Goal: Information Seeking & Learning: Learn about a topic

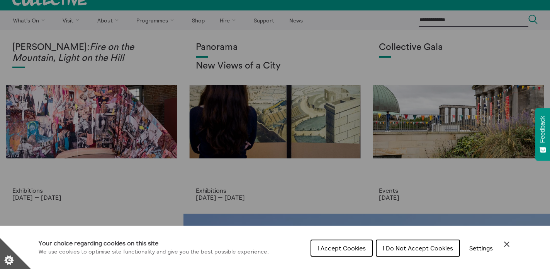
scroll to position [14, 0]
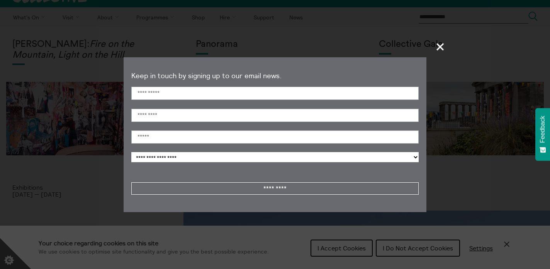
click at [438, 47] on span "+" at bounding box center [440, 46] width 23 height 23
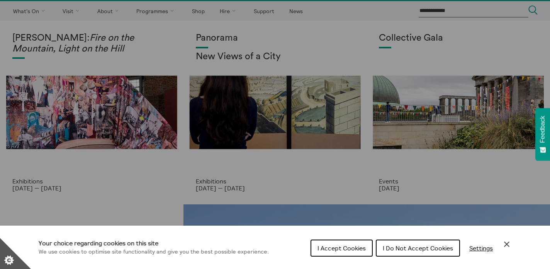
scroll to position [19, 0]
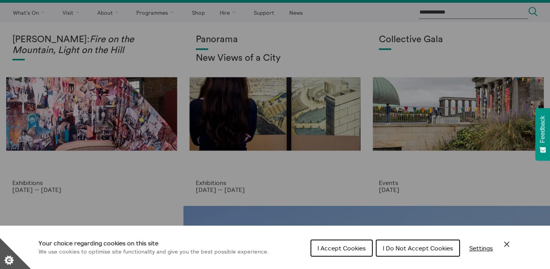
click at [509, 242] on icon "Close Cookie Control" at bounding box center [506, 243] width 5 height 5
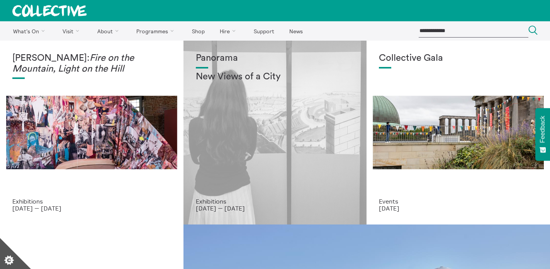
scroll to position [0, 0]
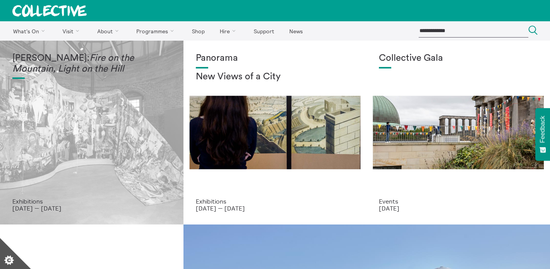
click at [132, 143] on div "Mercedes Azpilicueta: Fire on the Mountain, Light on the Hill" at bounding box center [91, 125] width 159 height 145
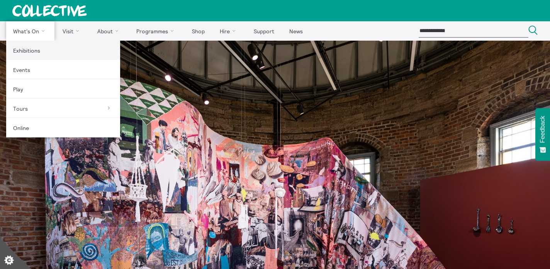
click at [23, 50] on link "Exhibitions" at bounding box center [63, 50] width 114 height 19
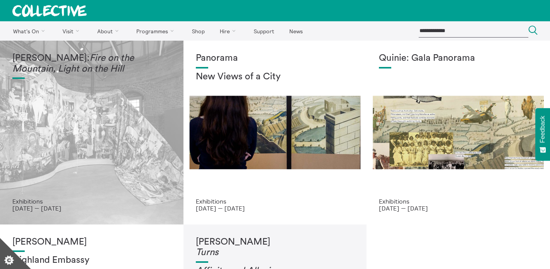
click at [106, 82] on div "Mercedes Azpilicueta: Fire on the Mountain, Light on the Hill" at bounding box center [91, 125] width 159 height 145
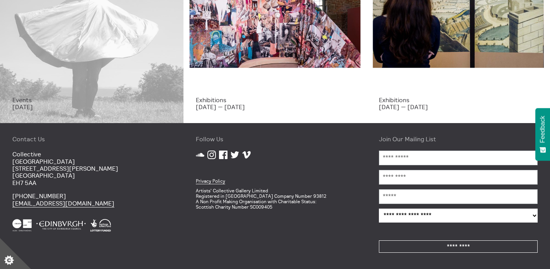
scroll to position [102, 0]
click at [73, 100] on p "Events" at bounding box center [91, 99] width 159 height 7
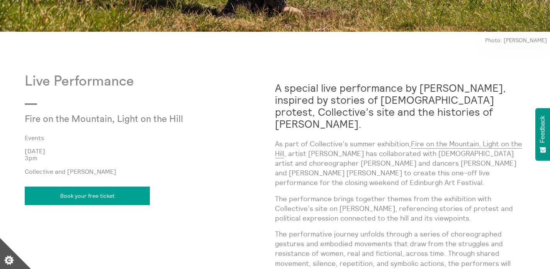
scroll to position [544, 0]
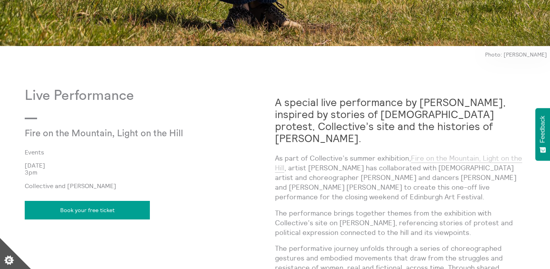
click at [444, 153] on link "Fire on the Mountain, Light on the Hill" at bounding box center [398, 162] width 247 height 19
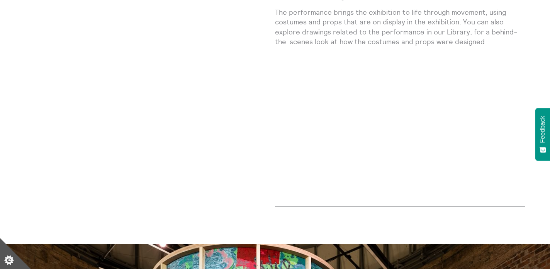
scroll to position [1024, 0]
